Goal: Task Accomplishment & Management: Use online tool/utility

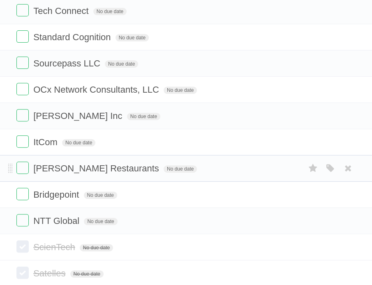
scroll to position [177, 0]
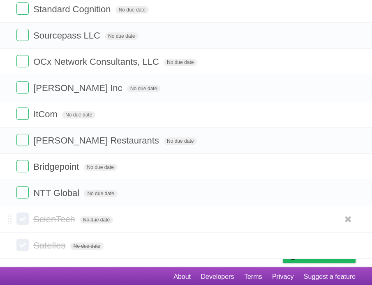
click at [23, 221] on label at bounding box center [22, 219] width 12 height 12
click at [25, 246] on label at bounding box center [22, 245] width 12 height 12
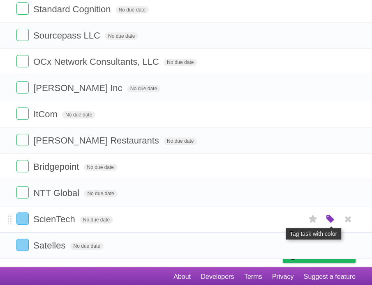
click at [326, 219] on icon "button" at bounding box center [329, 219] width 11 height 11
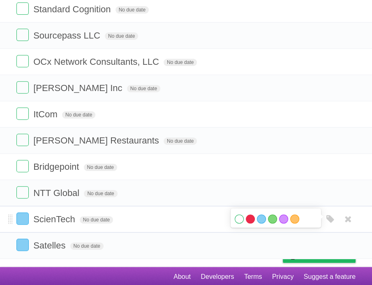
drag, startPoint x: 241, startPoint y: 218, endPoint x: 246, endPoint y: 217, distance: 5.1
click at [242, 218] on label "White" at bounding box center [238, 219] width 9 height 9
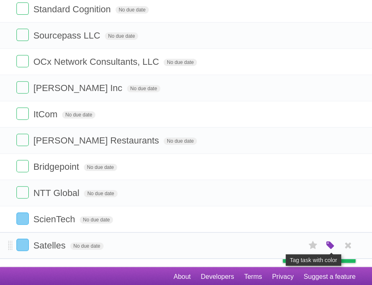
click at [327, 243] on icon "button" at bounding box center [329, 246] width 11 height 11
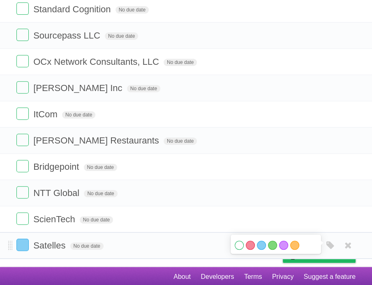
click at [236, 244] on label "White" at bounding box center [238, 245] width 9 height 9
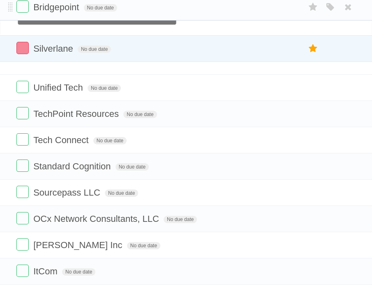
scroll to position [16, 0]
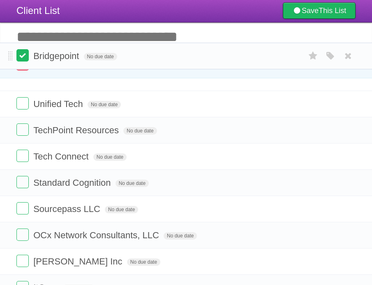
drag, startPoint x: 10, startPoint y: 261, endPoint x: 26, endPoint y: 56, distance: 205.9
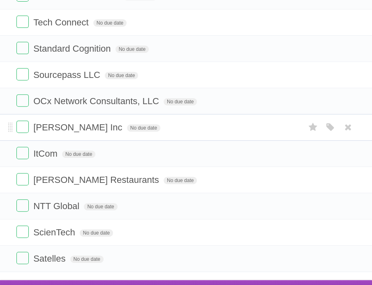
scroll to position [177, 0]
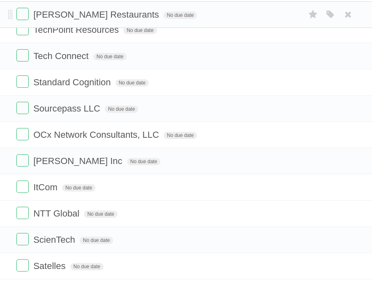
drag, startPoint x: 9, startPoint y: 164, endPoint x: 14, endPoint y: 12, distance: 152.0
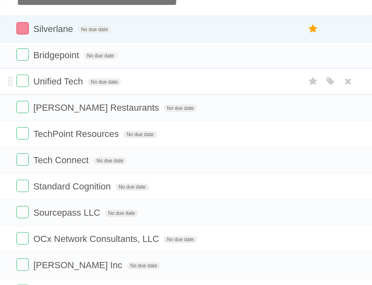
scroll to position [20, 0]
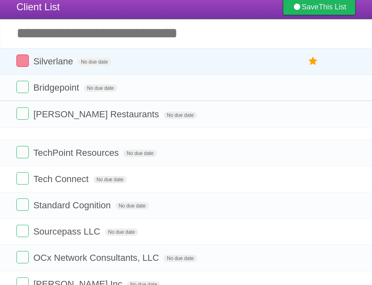
drag, startPoint x: 9, startPoint y: 137, endPoint x: 8, endPoint y: 116, distance: 21.0
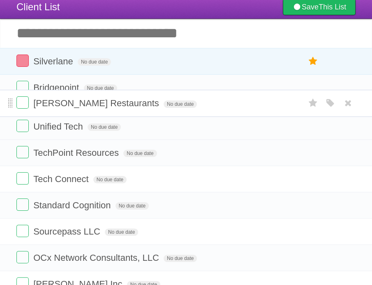
drag, startPoint x: 9, startPoint y: 141, endPoint x: 11, endPoint y: 103, distance: 37.4
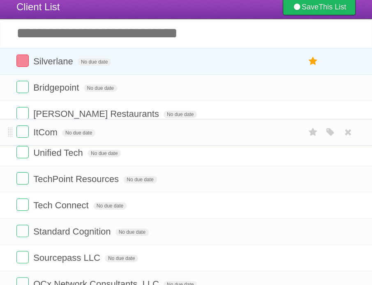
drag, startPoint x: 11, startPoint y: 165, endPoint x: 4, endPoint y: 131, distance: 34.5
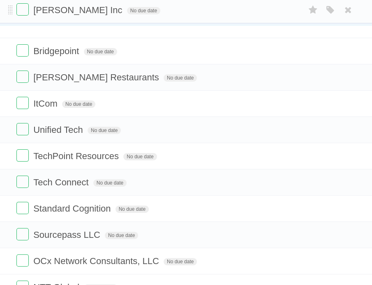
scroll to position [45, 0]
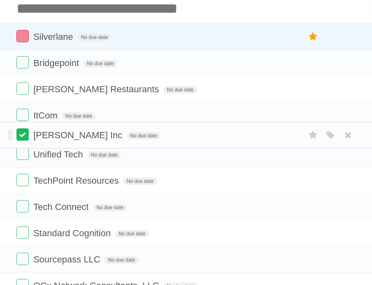
drag, startPoint x: 10, startPoint y: 165, endPoint x: 18, endPoint y: 134, distance: 31.5
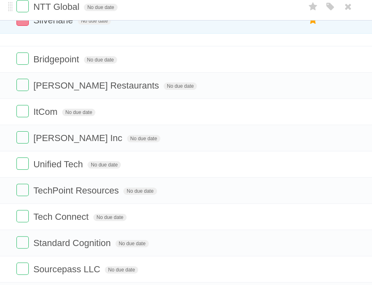
scroll to position [37, 0]
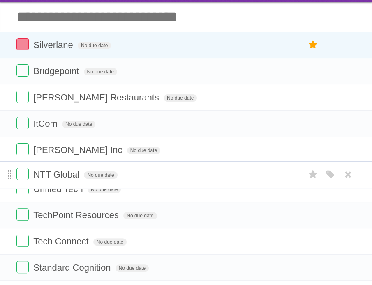
drag, startPoint x: 12, startPoint y: 202, endPoint x: 12, endPoint y: 174, distance: 27.9
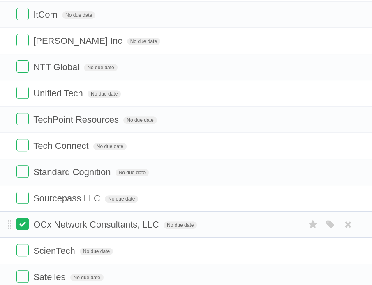
scroll to position [160, 0]
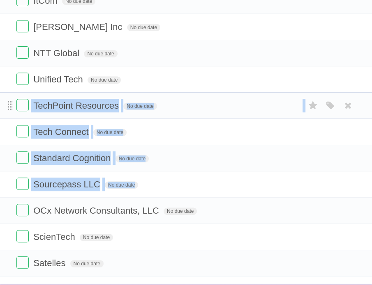
drag, startPoint x: 7, startPoint y: 210, endPoint x: 11, endPoint y: 108, distance: 101.9
click at [11, 108] on ul "Bridgepoint No due date White Red Blue Green Purple Orange Darden Restaurants N…" at bounding box center [186, 106] width 372 height 342
click at [10, 210] on span at bounding box center [10, 211] width 5 height 10
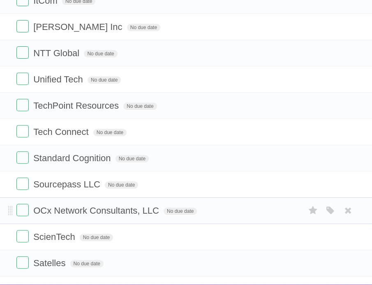
click at [8, 203] on li "OCx Network Consultants, LLC No due date White Red Blue Green Purple Orange" at bounding box center [186, 211] width 372 height 27
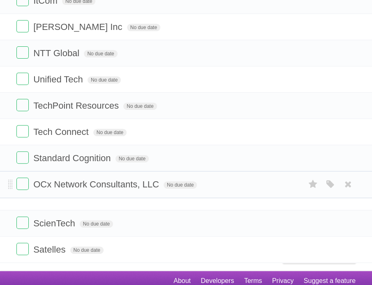
scroll to position [152, 0]
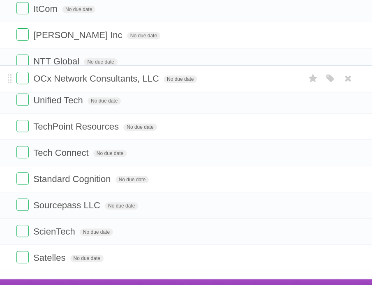
drag, startPoint x: 10, startPoint y: 210, endPoint x: 15, endPoint y: 78, distance: 131.5
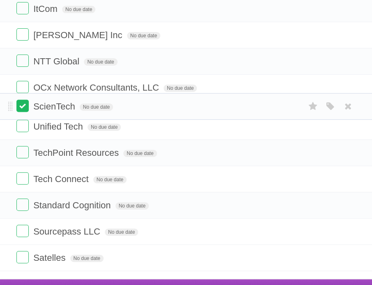
drag, startPoint x: 10, startPoint y: 216, endPoint x: 18, endPoint y: 105, distance: 112.0
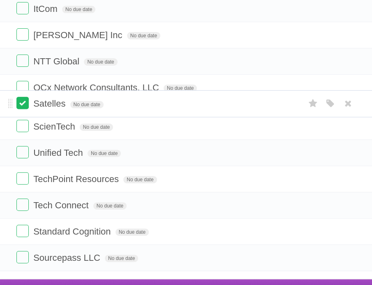
drag, startPoint x: 9, startPoint y: 271, endPoint x: 23, endPoint y: 104, distance: 167.3
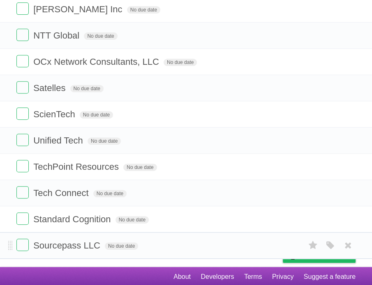
scroll to position [154, 0]
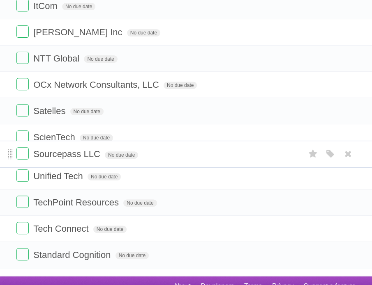
drag, startPoint x: 8, startPoint y: 243, endPoint x: 10, endPoint y: 154, distance: 89.5
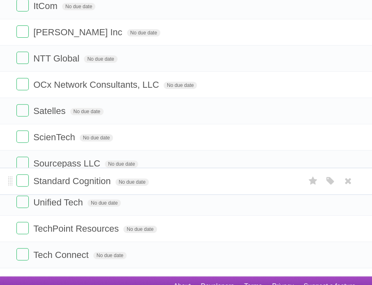
drag, startPoint x: 9, startPoint y: 268, endPoint x: 13, endPoint y: 183, distance: 85.1
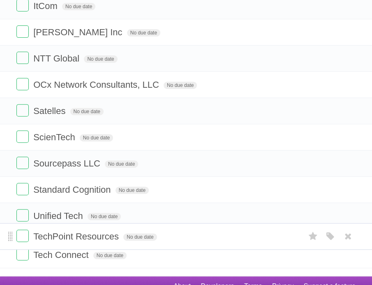
scroll to position [152, 0]
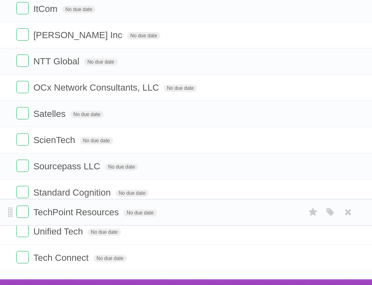
drag, startPoint x: 10, startPoint y: 241, endPoint x: 9, endPoint y: 212, distance: 28.7
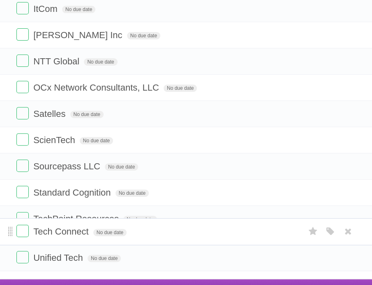
drag, startPoint x: 11, startPoint y: 272, endPoint x: 8, endPoint y: 233, distance: 39.1
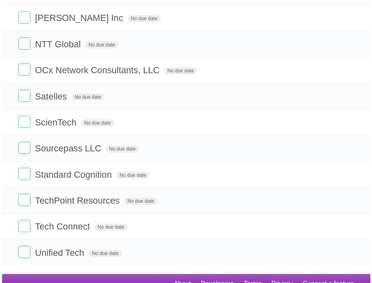
scroll to position [174, 0]
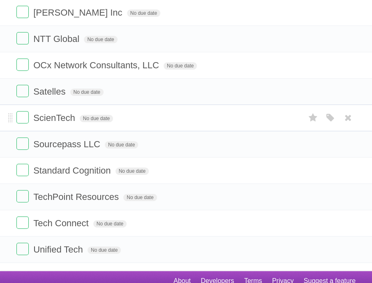
click at [69, 118] on span "ScienTech" at bounding box center [55, 118] width 44 height 10
click at [75, 117] on input "*********" at bounding box center [53, 118] width 41 height 11
type input "**********"
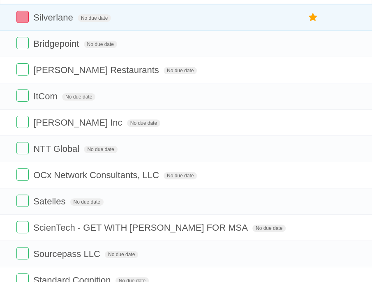
scroll to position [0, 0]
